Goal: Task Accomplishment & Management: Complete application form

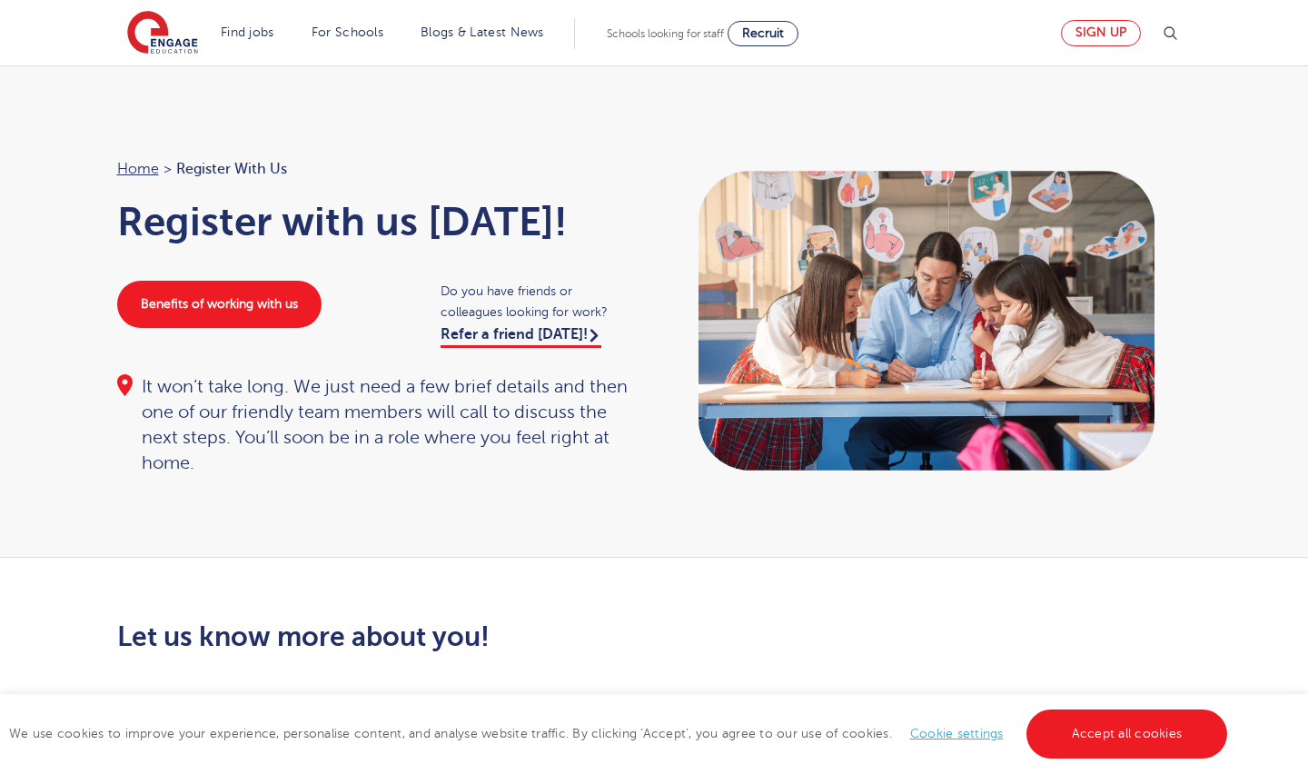
click at [1088, 39] on link "Sign up" at bounding box center [1101, 33] width 80 height 26
click at [1057, 726] on link "Accept all cookies" at bounding box center [1128, 733] width 202 height 49
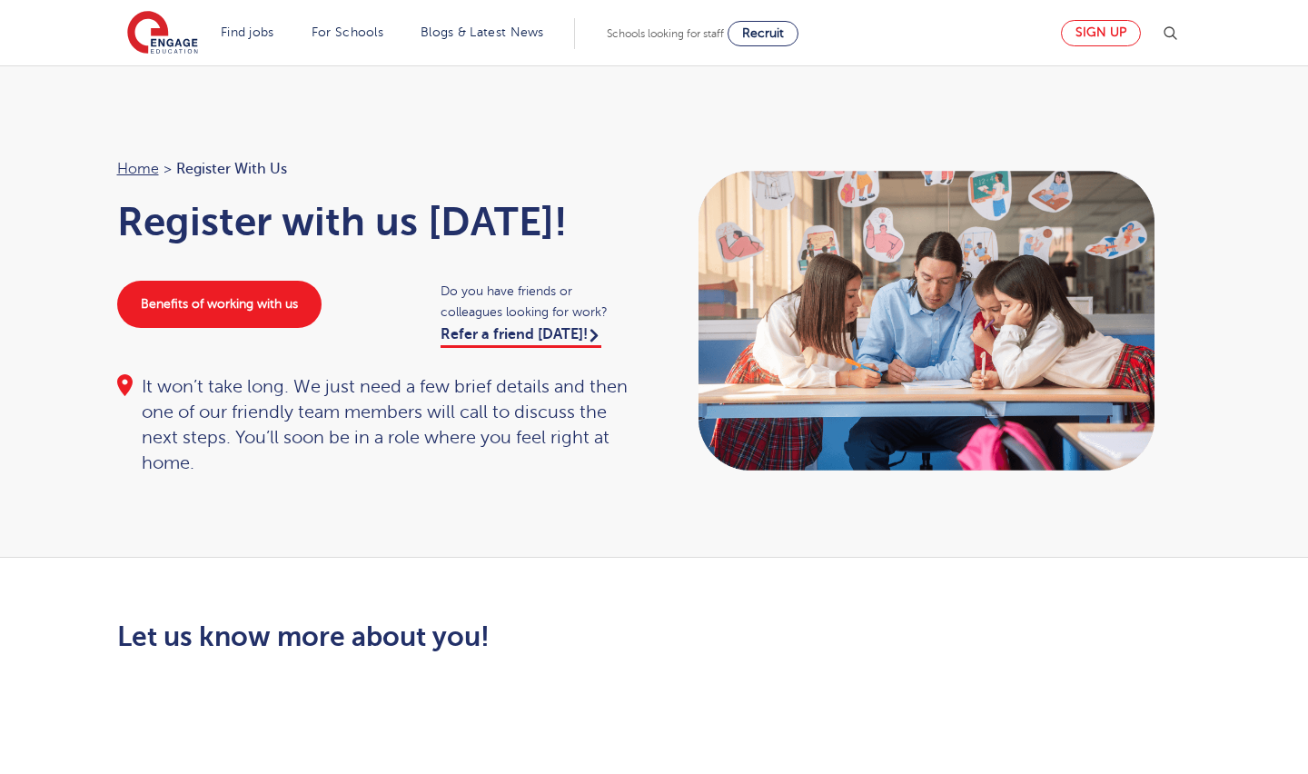
click at [1107, 35] on link "Sign up" at bounding box center [1101, 33] width 80 height 26
drag, startPoint x: 1274, startPoint y: 232, endPoint x: 1199, endPoint y: 167, distance: 99.2
click at [1199, 167] on div "Home > Register with us Register with us [DATE]! Benefits of working with us Do…" at bounding box center [654, 311] width 1308 height 492
click at [1118, 35] on link "Sign up" at bounding box center [1101, 33] width 80 height 26
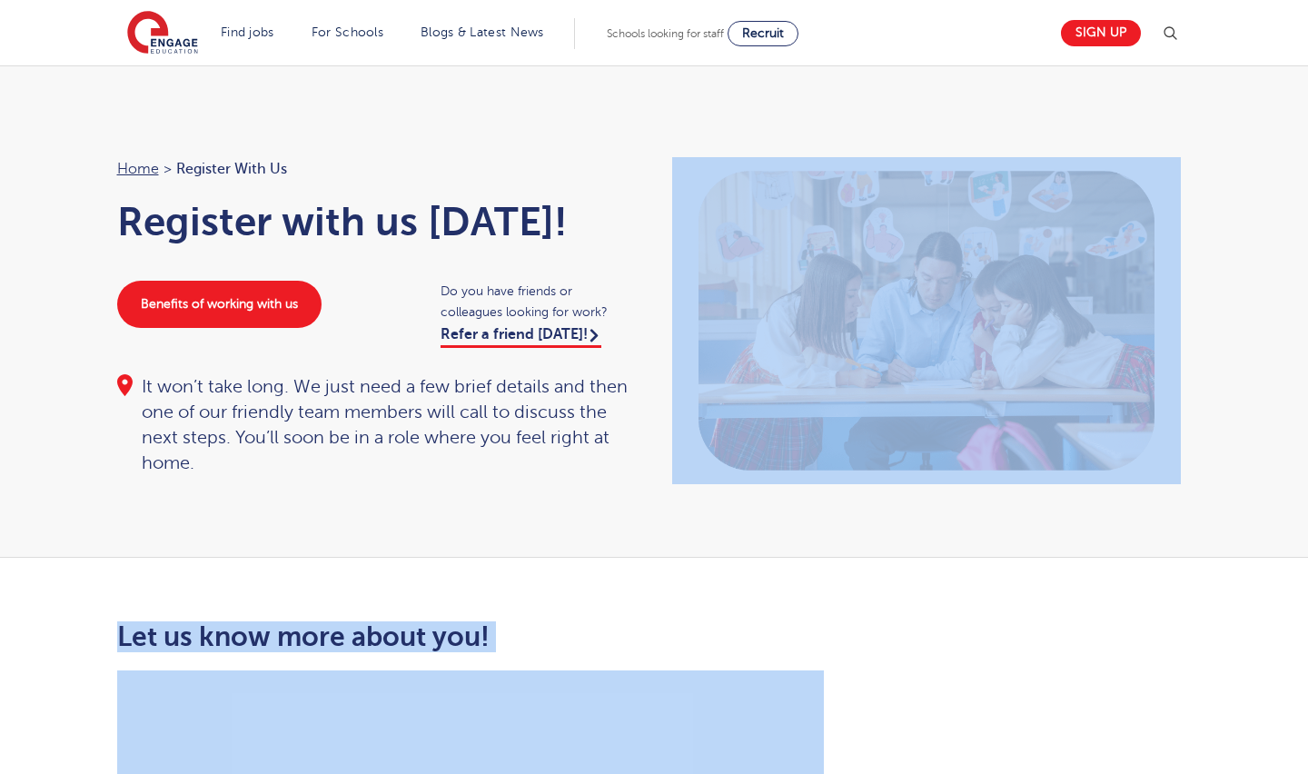
drag, startPoint x: 1287, startPoint y: 339, endPoint x: 1075, endPoint y: 773, distance: 483.5
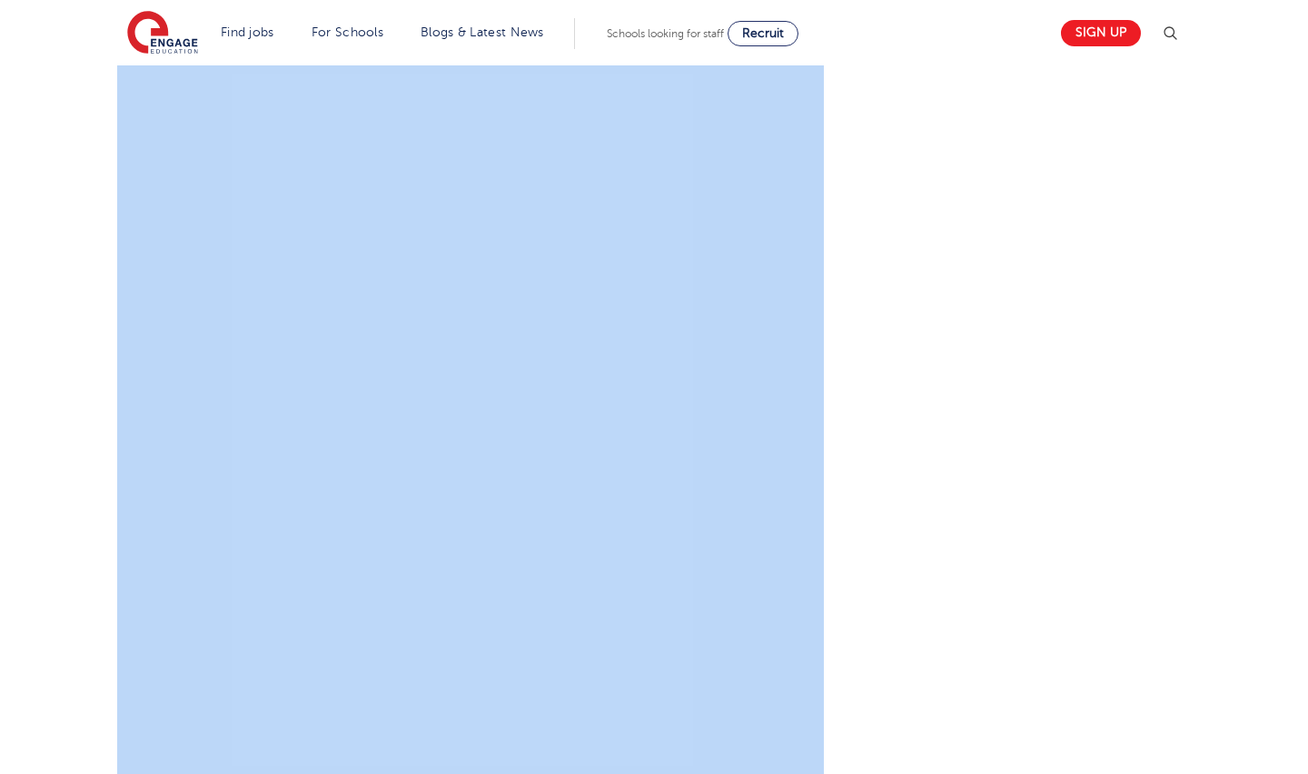
scroll to position [627, 0]
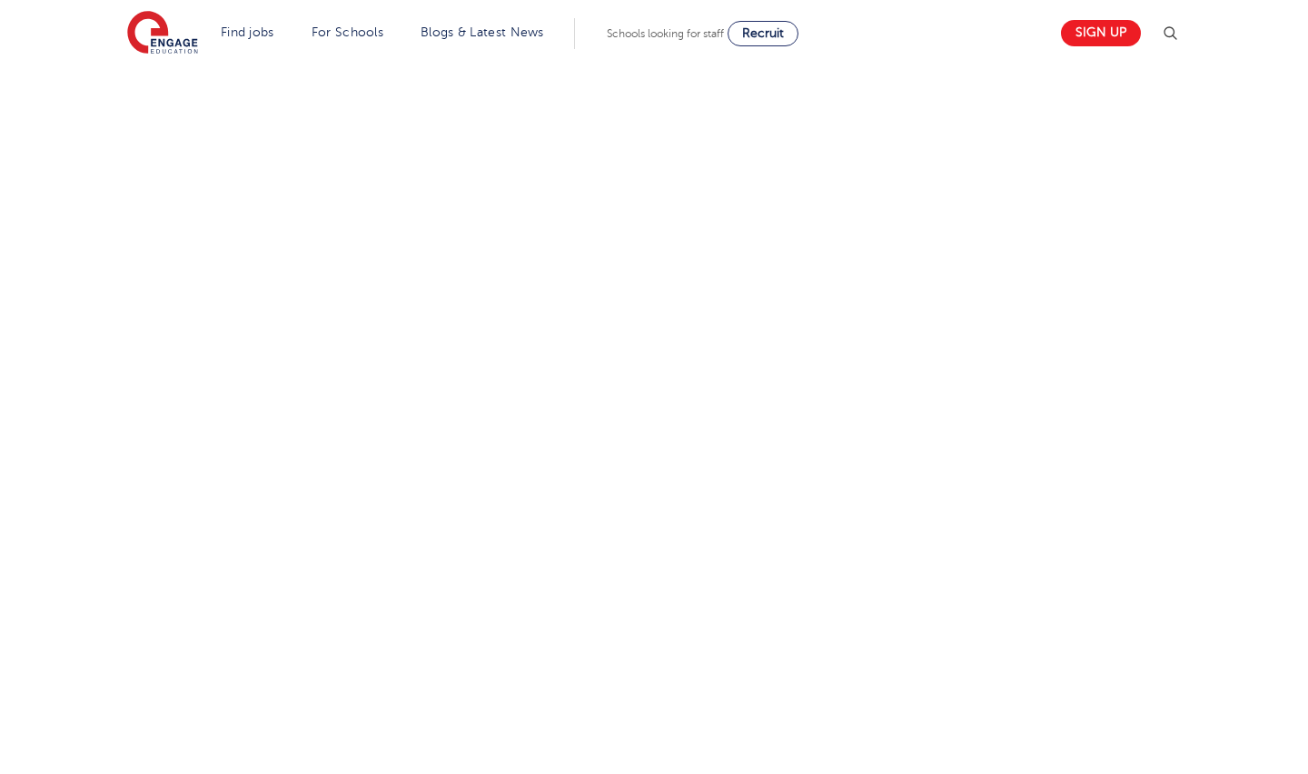
click at [895, 423] on div "Let us know more about you!" at bounding box center [655, 476] width 1102 height 963
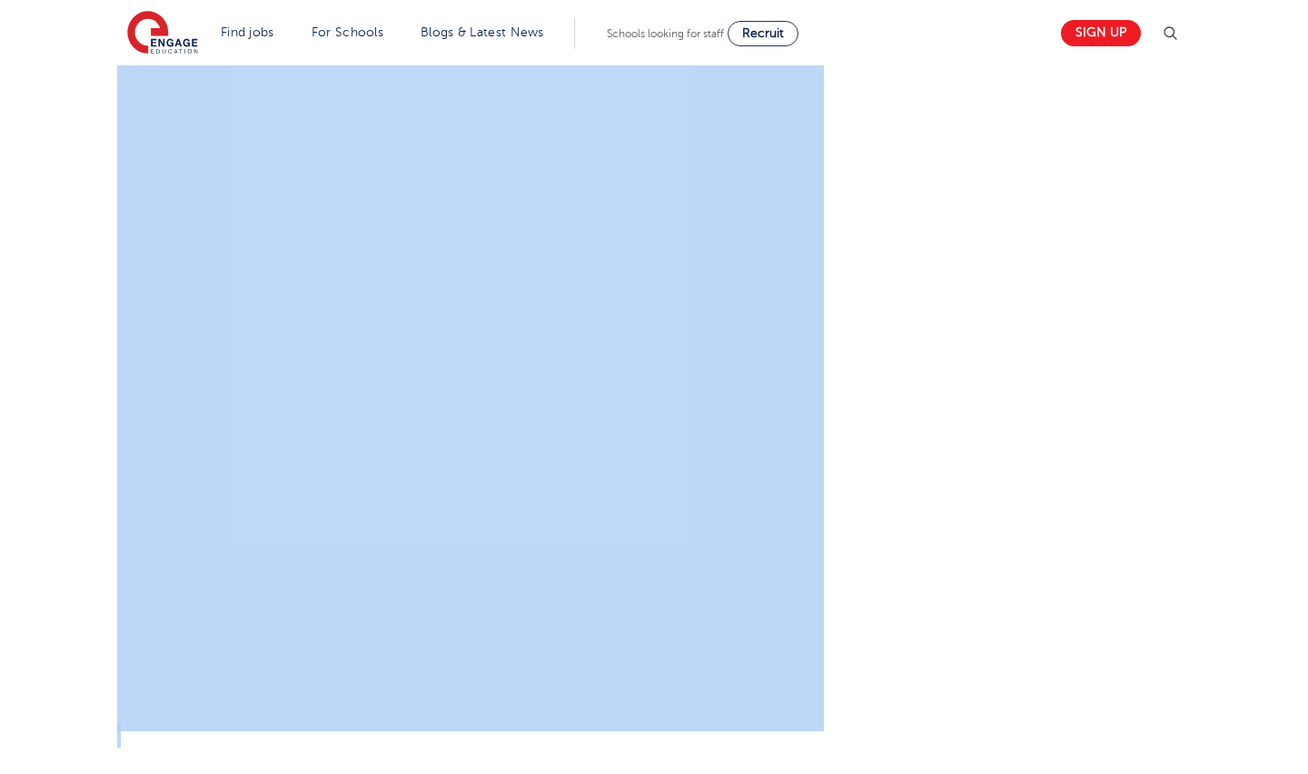
scroll to position [858, 0]
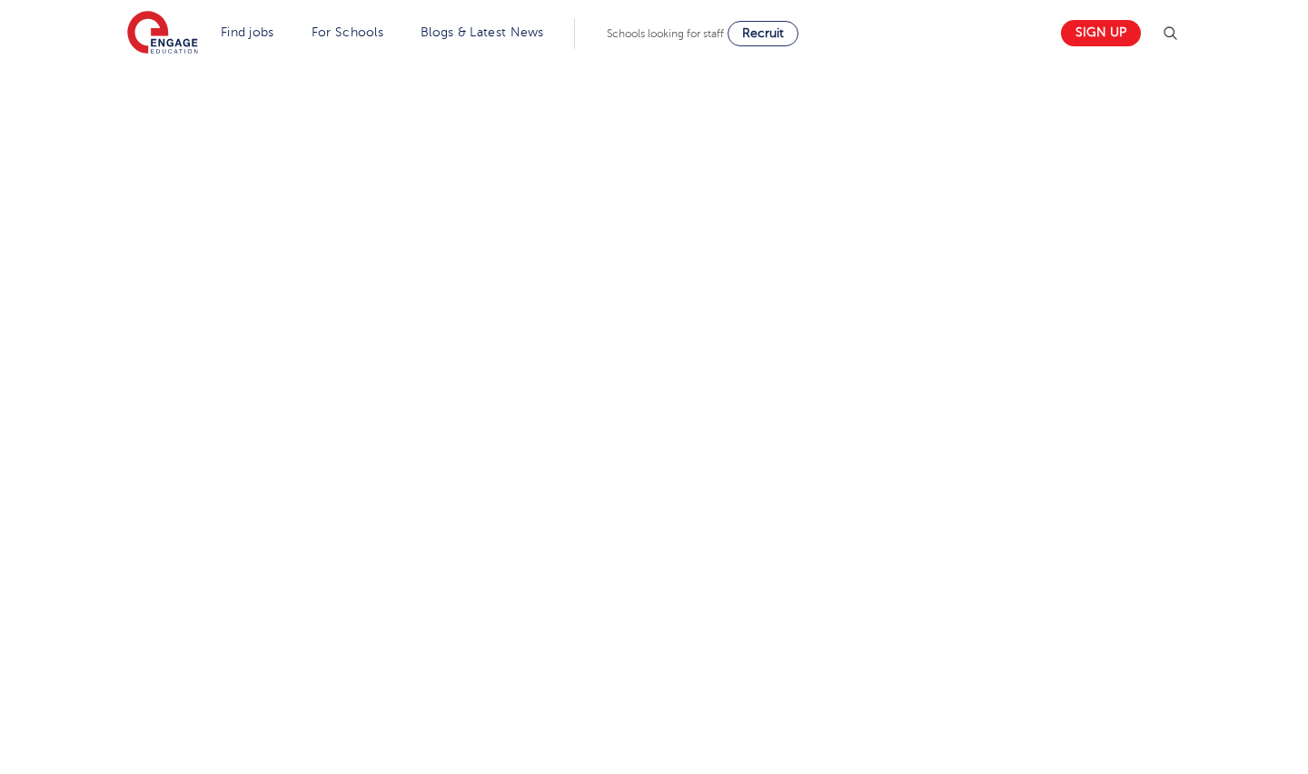
drag, startPoint x: 983, startPoint y: 681, endPoint x: 838, endPoint y: 527, distance: 212.1
click at [838, 527] on div "Let us know more about you!" at bounding box center [655, 258] width 1102 height 988
click at [983, 556] on div "Let us know more about you!" at bounding box center [655, 329] width 1102 height 1130
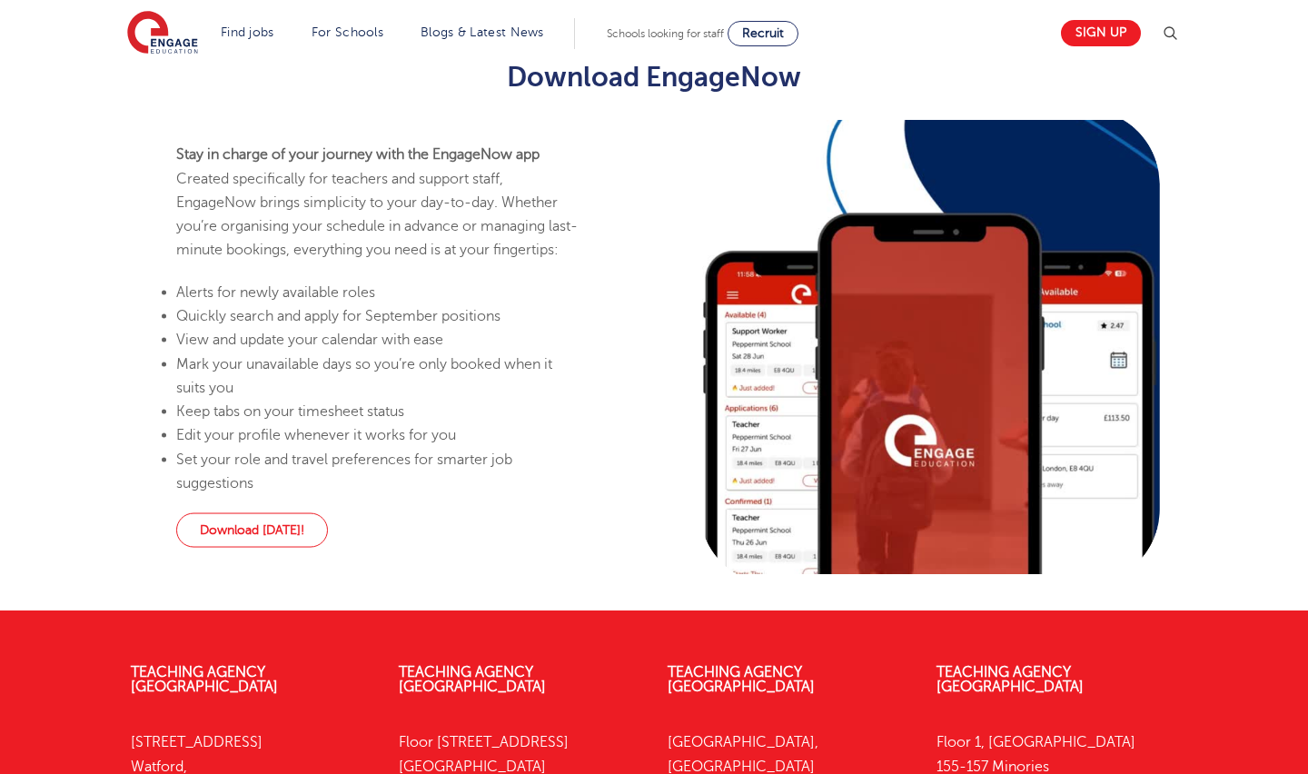
scroll to position [1017, 0]
